Goal: Transaction & Acquisition: Book appointment/travel/reservation

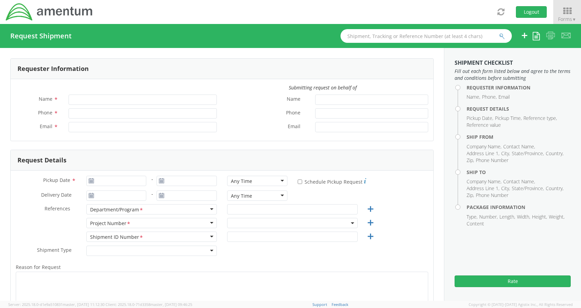
type input "[PERSON_NAME]"
type input "[PERSON_NAME][EMAIL_ADDRESS][PERSON_NAME][DOMAIN_NAME]"
select select "ADMN.100046.00000"
click at [224, 152] on div "Request Details" at bounding box center [222, 160] width 423 height 21
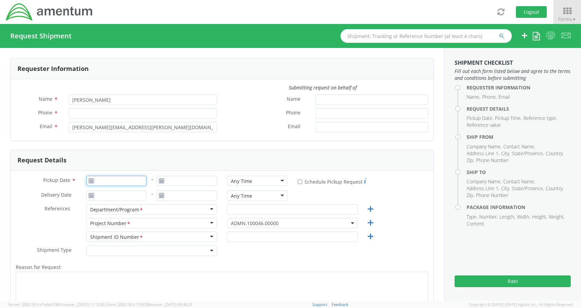
click at [132, 179] on input "Pickup Date *" at bounding box center [116, 181] width 60 height 10
type input "[DATE]"
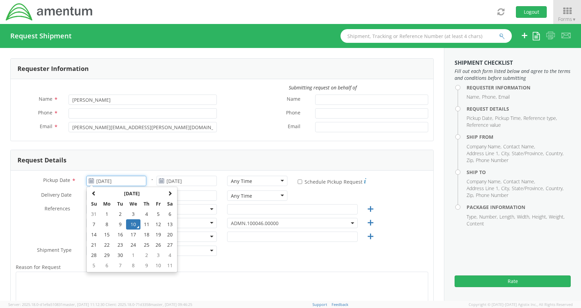
click at [129, 226] on td "10" at bounding box center [133, 224] width 14 height 10
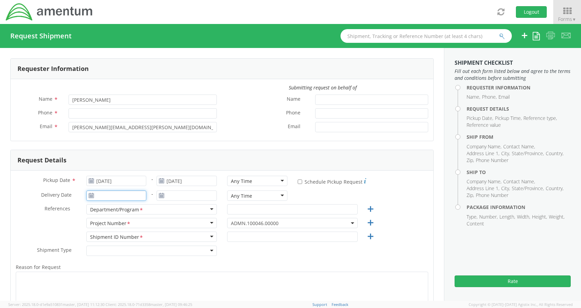
type input "[DATE]"
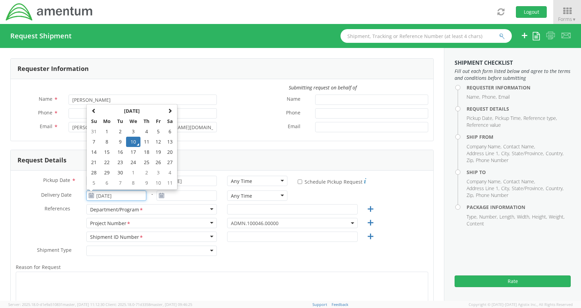
click at [106, 193] on input "[DATE]" at bounding box center [116, 195] width 60 height 10
drag, startPoint x: 147, startPoint y: 140, endPoint x: 388, endPoint y: 186, distance: 245.8
click at [388, 186] on div "* Schedule Pickup Request" at bounding box center [363, 181] width 131 height 11
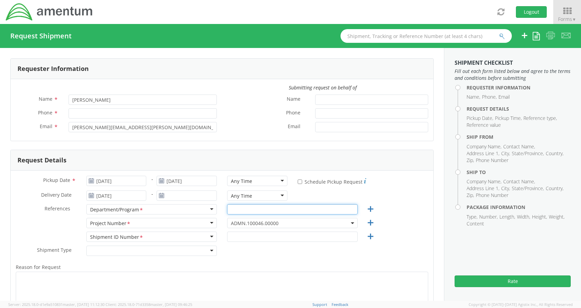
click at [264, 210] on input "text" at bounding box center [292, 209] width 131 height 10
type input "Legal G&A"
click at [422, 213] on div "References * Department/Program <span class="required">*</span> Department/Prog…" at bounding box center [222, 211] width 423 height 14
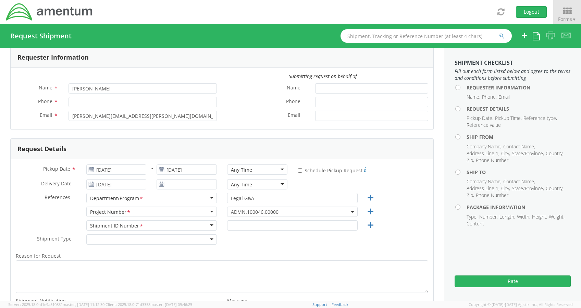
scroll to position [11, 0]
click at [145, 109] on div "Phone *" at bounding box center [116, 104] width 211 height 14
click at [144, 107] on input "Phone *" at bounding box center [143, 102] width 148 height 10
type input "2403856004"
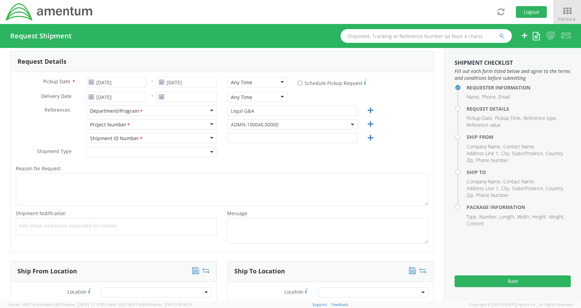
scroll to position [101, 0]
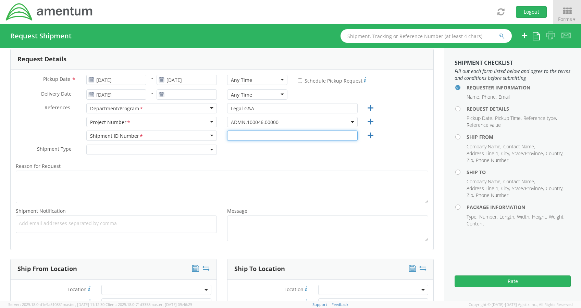
click at [239, 136] on input "text" at bounding box center [292, 136] width 131 height 10
type input "0001"
click at [235, 156] on div "Shipment Type * Batch Regular" at bounding box center [222, 152] width 423 height 14
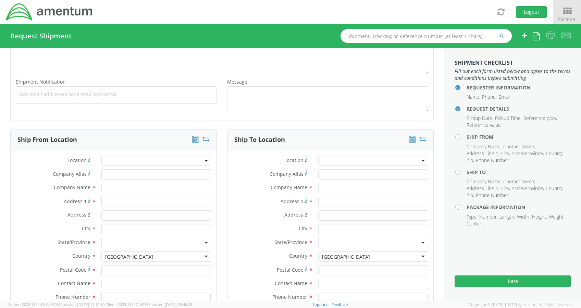
scroll to position [232, 0]
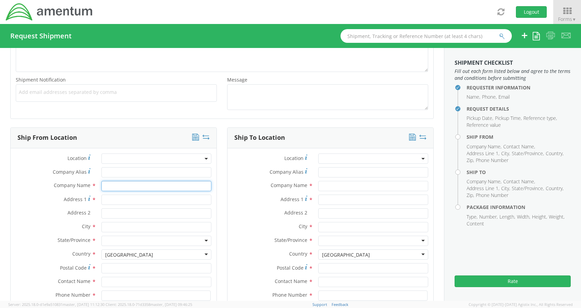
click at [161, 184] on input "text" at bounding box center [156, 186] width 110 height 10
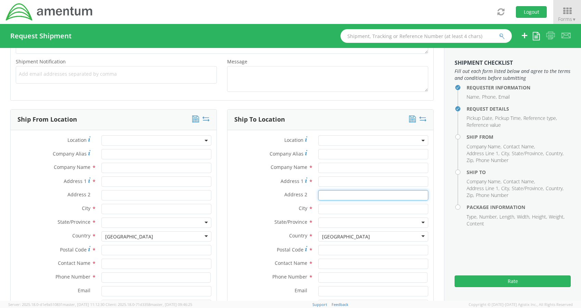
click at [222, 200] on div "Ship To Location Location * Company Alias * Company Name * Address 1 * Address …" at bounding box center [330, 224] width 217 height 231
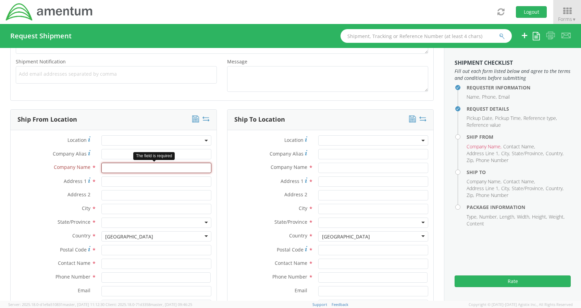
click at [183, 167] on input "text" at bounding box center [156, 168] width 110 height 10
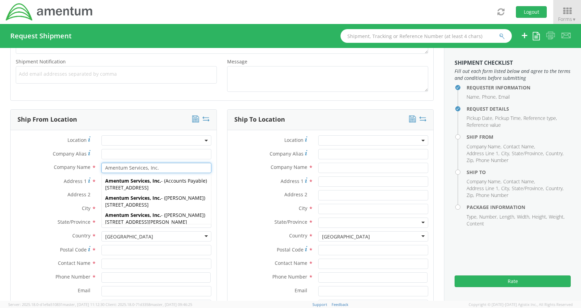
type input "Amentum Services, Inc."
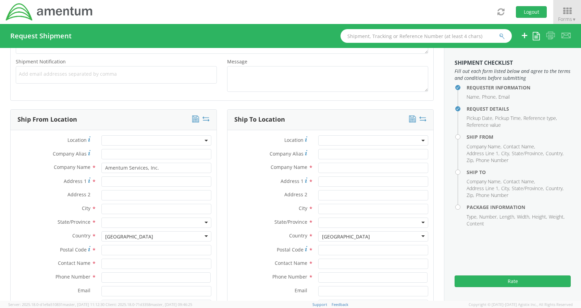
click at [223, 164] on div "Ship To Location Location * Company Alias * Company Name * Address 1 * Address …" at bounding box center [330, 224] width 217 height 231
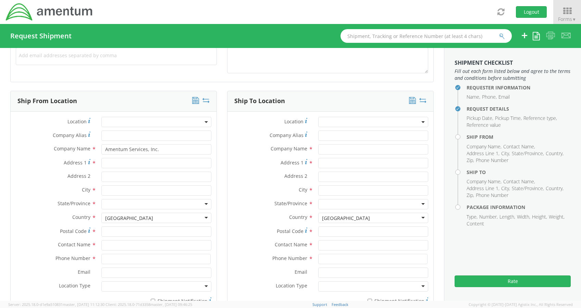
scroll to position [271, 0]
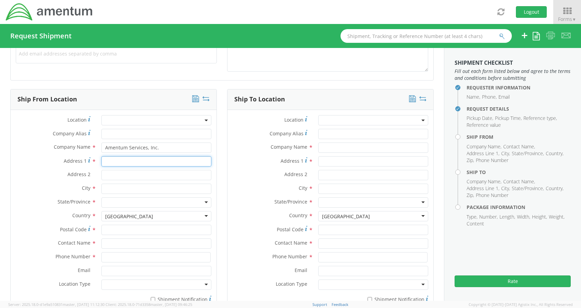
click at [148, 159] on input "Address 1 *" at bounding box center [156, 161] width 110 height 10
type input "2403856004"
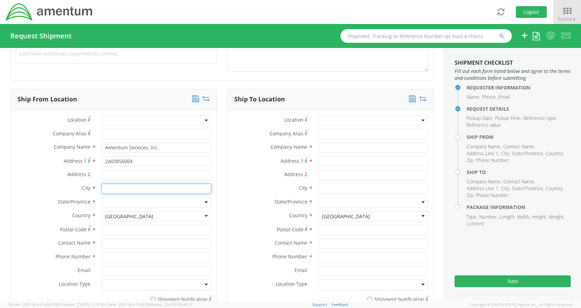
click at [142, 184] on input "text" at bounding box center [156, 189] width 110 height 10
click at [137, 189] on input "text" at bounding box center [156, 189] width 110 height 10
type input "[STREET_ADDRESS]"
click at [105, 201] on input "select-one" at bounding box center [105, 202] width 1 height 7
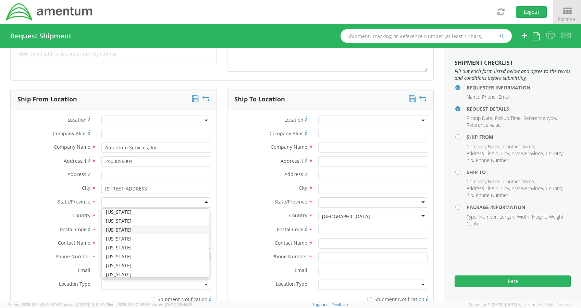
scroll to position [90, 0]
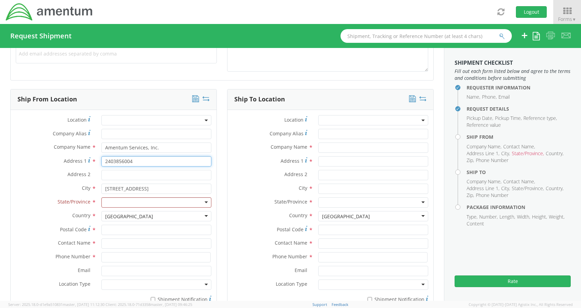
drag, startPoint x: 138, startPoint y: 162, endPoint x: 90, endPoint y: 165, distance: 47.7
click at [90, 165] on div "Address 1 * 2403856004" at bounding box center [114, 161] width 206 height 10
type input "[STREET_ADDRESS]"
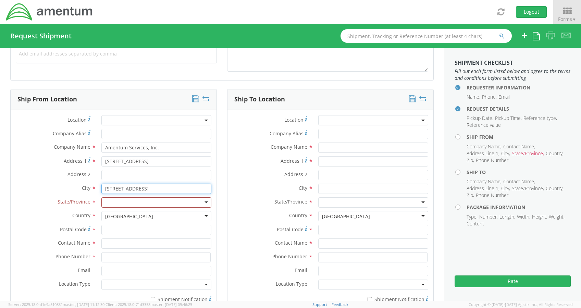
drag, startPoint x: 146, startPoint y: 187, endPoint x: 63, endPoint y: 194, distance: 82.8
click at [63, 194] on div "City * [STREET_ADDRESS]" at bounding box center [114, 191] width 206 height 14
type input "[GEOGRAPHIC_DATA]"
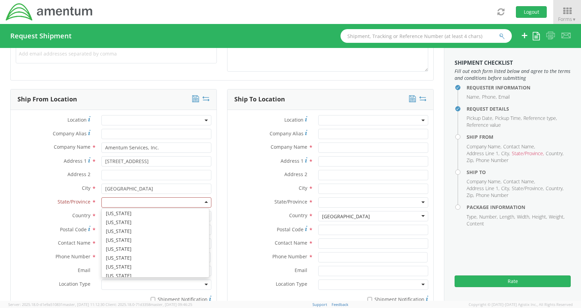
click at [117, 203] on div at bounding box center [156, 202] width 110 height 10
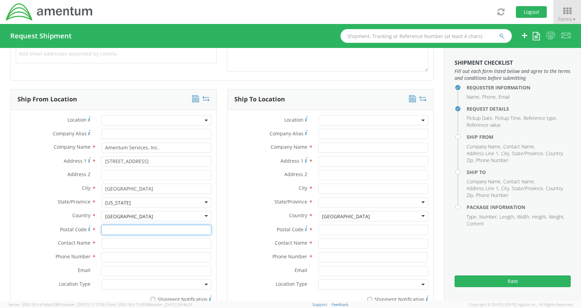
click at [114, 230] on input "Postal Code *" at bounding box center [156, 230] width 110 height 10
type input "21718"
click at [107, 239] on input "text" at bounding box center [156, 243] width 110 height 10
click at [106, 260] on div "searching..." at bounding box center [156, 256] width 109 height 10
type input "[PERSON_NAME]"
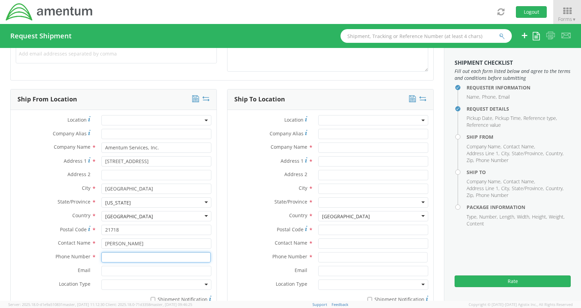
click at [107, 256] on input at bounding box center [155, 257] width 109 height 10
type input "2403856004"
click at [222, 257] on div "Ship To Location Location * Company Alias * Company Name * Address 1 * Address …" at bounding box center [330, 204] width 217 height 231
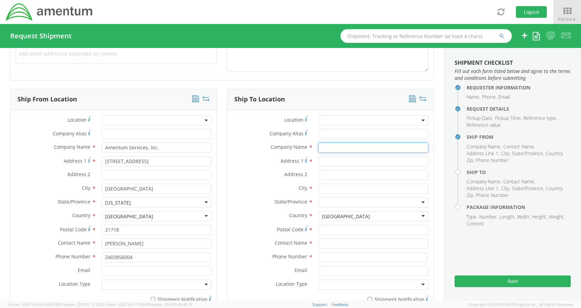
click at [321, 148] on input "text" at bounding box center [373, 148] width 110 height 10
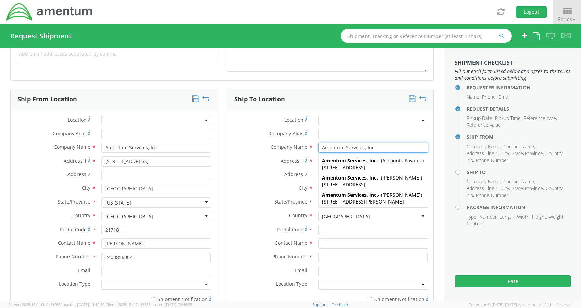
type input "Amentum Services, Inc."
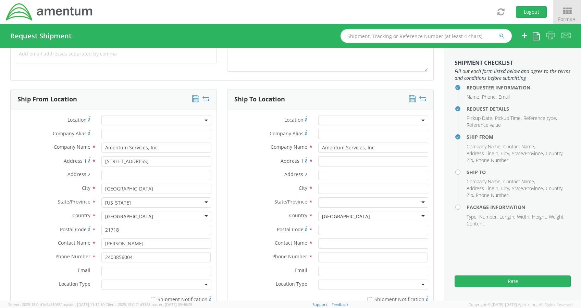
click at [264, 166] on div "Address 1 *" at bounding box center [330, 163] width 206 height 14
click at [327, 159] on input "Address 1 *" at bounding box center [373, 161] width 110 height 10
type input "[STREET_ADDRESS][PERSON_NAME]"
click at [339, 175] on input "Address 2 *" at bounding box center [373, 175] width 110 height 10
type input "Unit 1114"
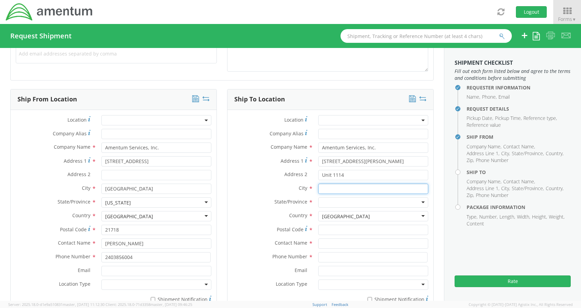
click at [321, 187] on input "text" at bounding box center [373, 189] width 110 height 10
click at [329, 201] on div "searching..." at bounding box center [373, 202] width 109 height 10
type input "[GEOGRAPHIC_DATA]"
click at [352, 200] on div at bounding box center [373, 202] width 110 height 10
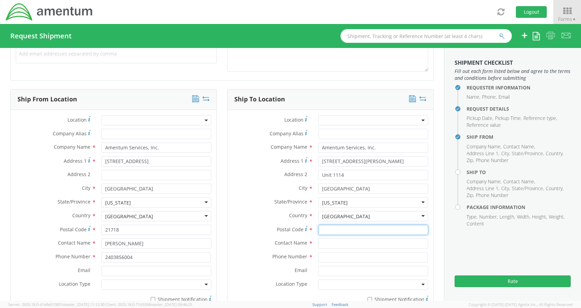
click at [332, 225] on input "Postal Code *" at bounding box center [373, 230] width 110 height 10
type input "32940"
click at [330, 241] on input "text" at bounding box center [373, 243] width 110 height 10
click at [324, 256] on div "searching..." at bounding box center [373, 256] width 109 height 10
type input "[PERSON_NAME]"
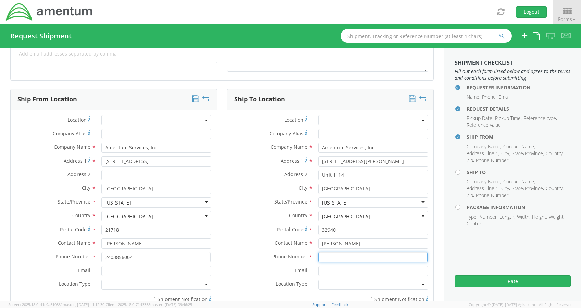
click at [348, 255] on input at bounding box center [372, 257] width 109 height 10
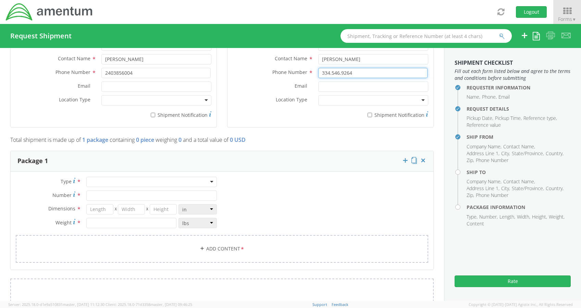
scroll to position [471, 0]
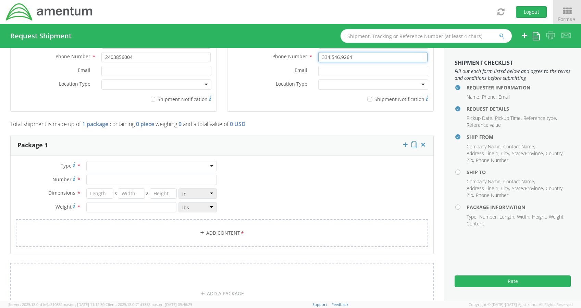
type input "334.546.9264"
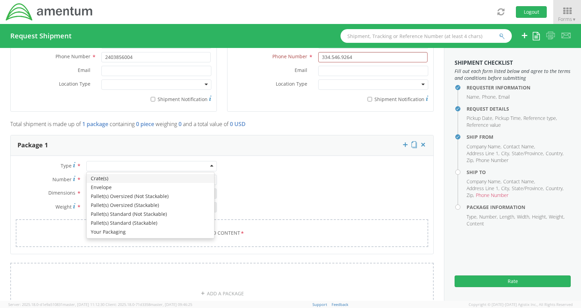
click at [152, 165] on div at bounding box center [151, 166] width 131 height 10
type input "1"
type input "9.5"
type input "12.5"
type input "0.25"
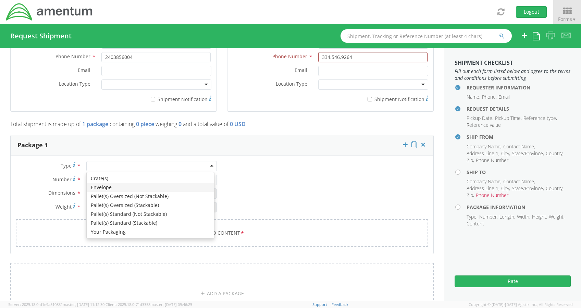
type input "1"
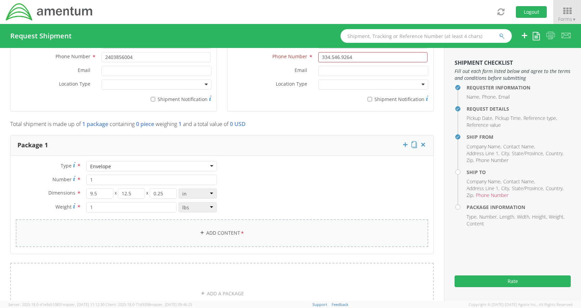
click at [200, 231] on icon at bounding box center [202, 232] width 5 height 5
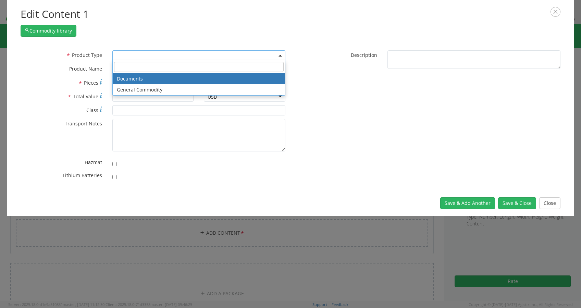
click at [189, 52] on span at bounding box center [198, 55] width 173 height 10
select select "DOCUMENT"
type input "Documents"
type input "1"
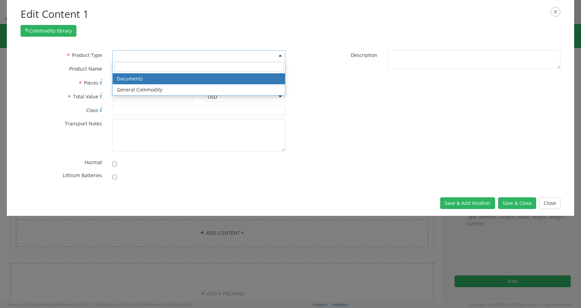
type textarea "Documents"
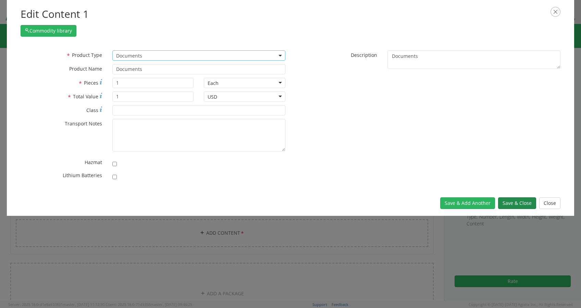
click at [515, 198] on button "Save & Close" at bounding box center [517, 203] width 38 height 12
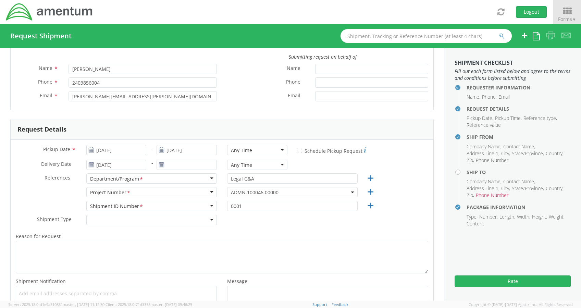
scroll to position [0, 0]
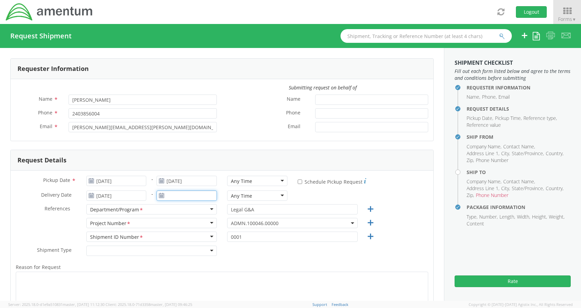
type input "[DATE]"
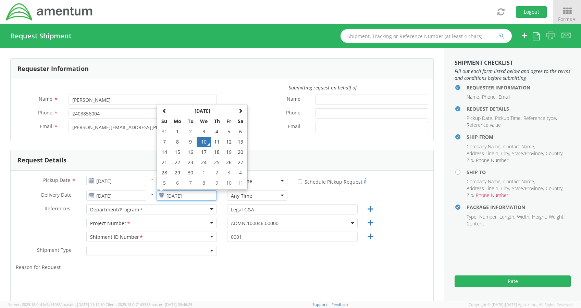
click at [185, 195] on input "[DATE]" at bounding box center [187, 195] width 60 height 10
click at [203, 143] on td "10" at bounding box center [204, 142] width 14 height 10
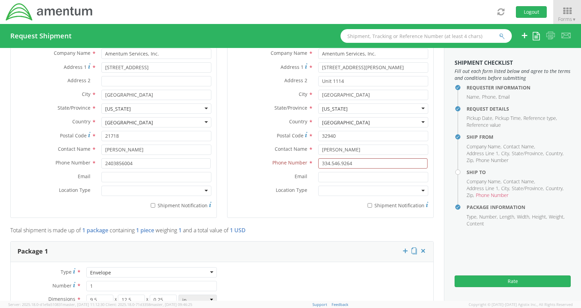
scroll to position [364, 0]
click at [326, 164] on input "334.546.9264" at bounding box center [372, 164] width 109 height 10
click at [334, 165] on input "334546.9264" at bounding box center [372, 164] width 109 height 10
click at [356, 163] on input "3345469264" at bounding box center [372, 164] width 109 height 10
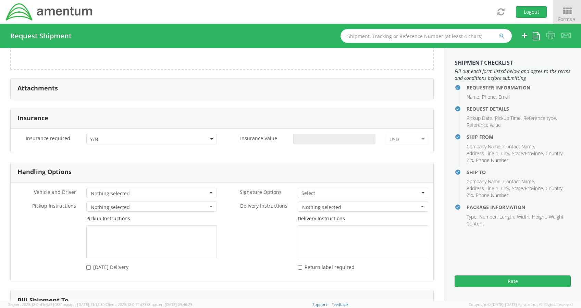
scroll to position [835, 0]
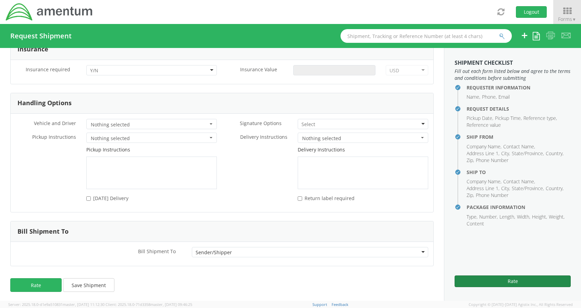
type input "3345469264"
click at [487, 283] on button "Rate" at bounding box center [513, 281] width 116 height 12
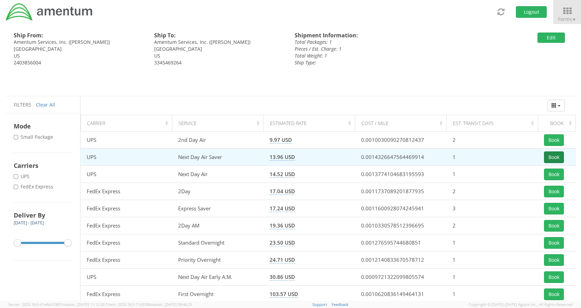
click at [557, 159] on button "Book" at bounding box center [554, 157] width 20 height 12
